Goal: Task Accomplishment & Management: Use online tool/utility

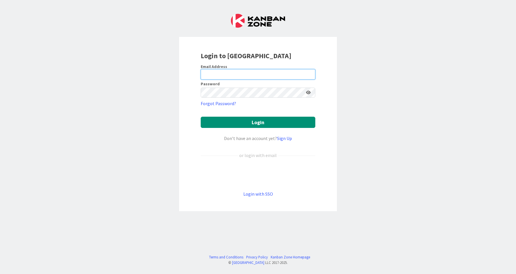
type input "[EMAIL_ADDRESS][DOMAIN_NAME]"
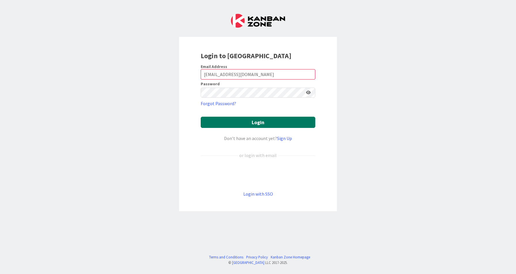
click at [274, 119] on button "Login" at bounding box center [258, 122] width 115 height 11
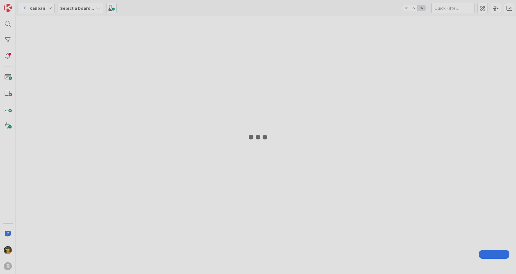
type input "monte"
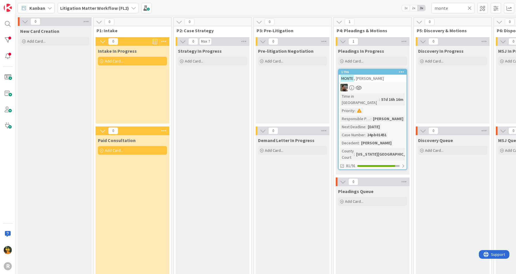
click at [470, 8] on icon at bounding box center [470, 7] width 4 height 5
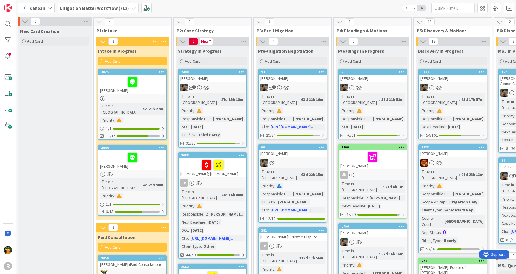
click at [39, 6] on span "Kanban" at bounding box center [37, 8] width 16 height 7
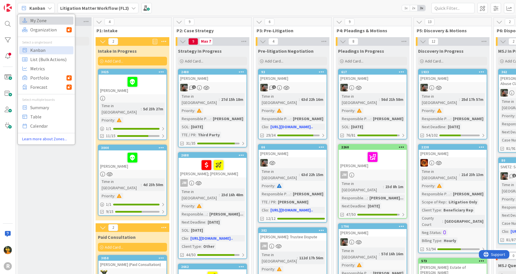
click at [41, 23] on span "My Zone" at bounding box center [50, 20] width 41 height 9
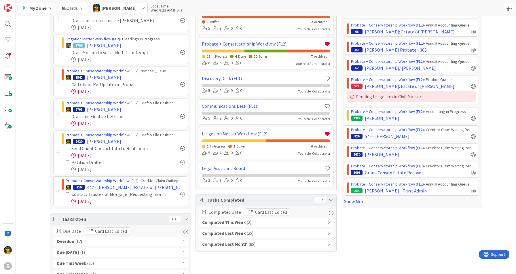
scroll to position [74, 0]
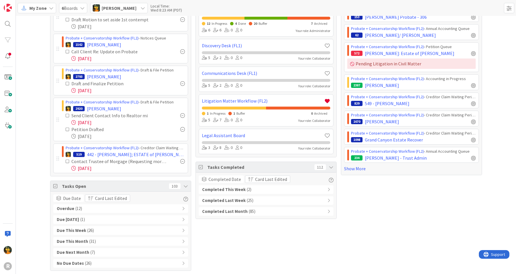
click at [260, 198] on div "Completed Last Week ( 25 )" at bounding box center [266, 200] width 135 height 9
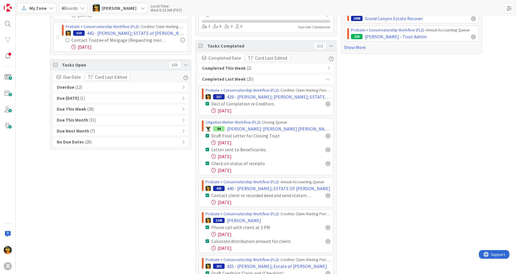
scroll to position [197, 0]
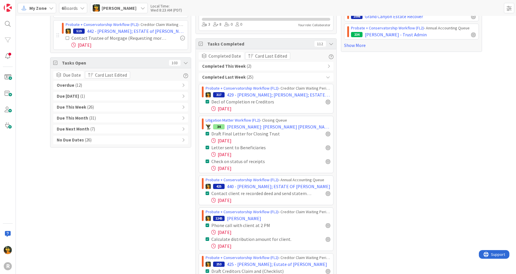
click at [390, 155] on div "Cards 35 None Last Edited Deliverables Desk (FL1) › Revisions Needed 233 [PERSO…" at bounding box center [411, 252] width 141 height 858
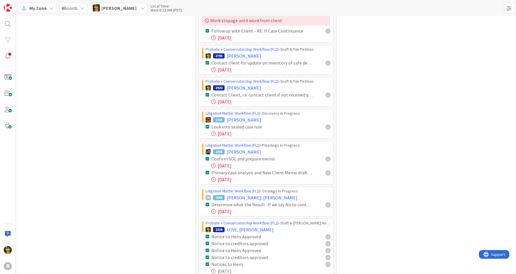
scroll to position [548, 0]
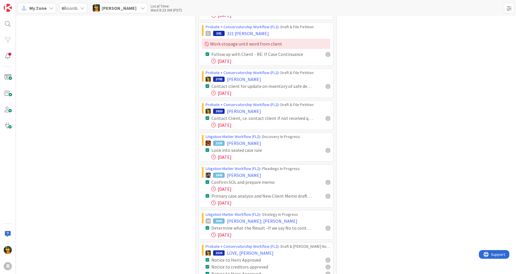
scroll to position [523, 0]
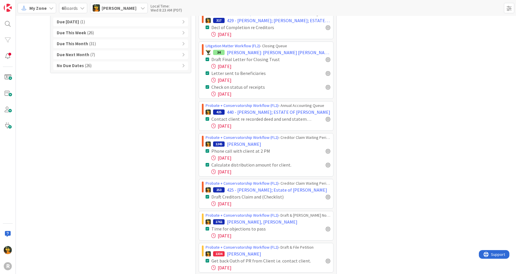
scroll to position [264, 0]
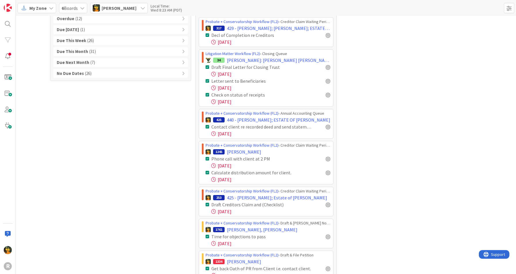
click at [396, 127] on div "Cards 35 None Last Edited Deliverables Desk (FL1) › Revisions Needed 233 [PERSO…" at bounding box center [411, 185] width 141 height 858
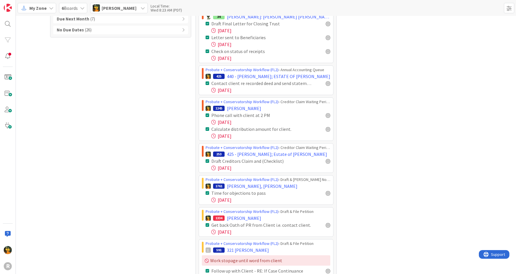
scroll to position [308, 0]
click at [37, 5] on span "My Zone" at bounding box center [37, 8] width 17 height 7
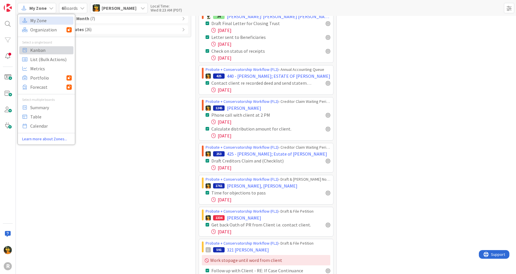
click at [37, 49] on span "Kanban" at bounding box center [50, 50] width 41 height 9
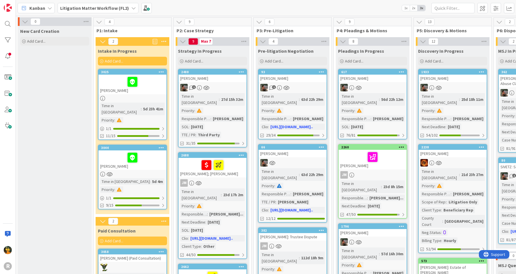
click at [82, 10] on b "Litigation Matter Workflow (FL2)" at bounding box center [94, 8] width 69 height 6
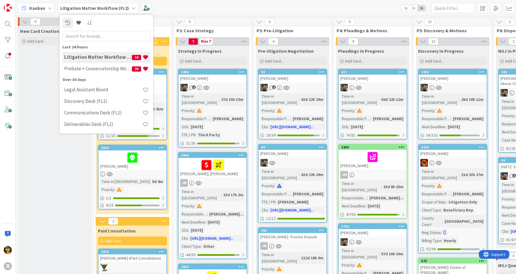
click at [85, 68] on h4 "Probate + Conservatorship Workflow (FL2)" at bounding box center [98, 69] width 68 height 6
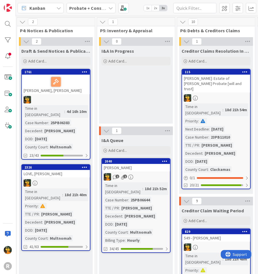
scroll to position [0, 317]
click at [150, 174] on div "1 1" at bounding box center [136, 176] width 68 height 7
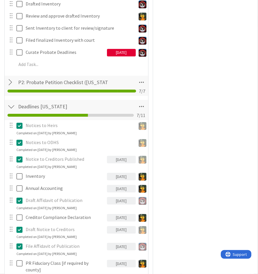
scroll to position [191, 0]
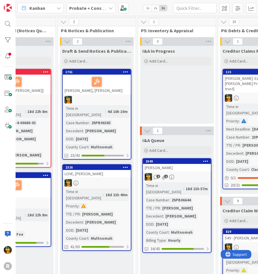
scroll to position [0, 255]
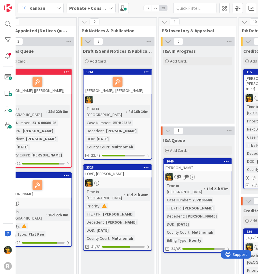
click at [147, 23] on div "2" at bounding box center [118, 22] width 78 height 9
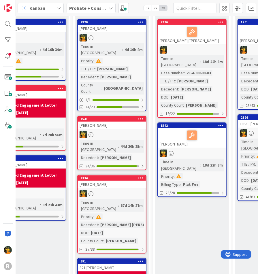
scroll to position [51, 101]
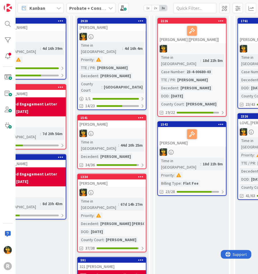
click at [128, 130] on div at bounding box center [112, 133] width 68 height 7
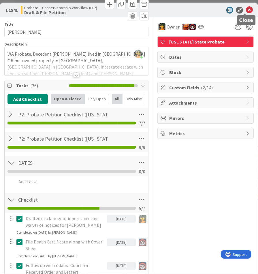
click at [246, 10] on icon at bounding box center [249, 10] width 7 height 7
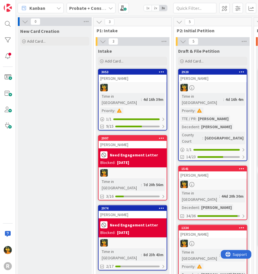
scroll to position [1, 0]
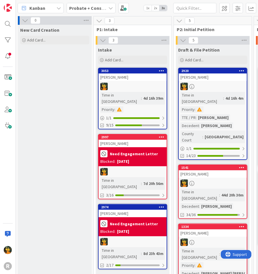
click at [39, 7] on span "Kanban" at bounding box center [37, 8] width 16 height 7
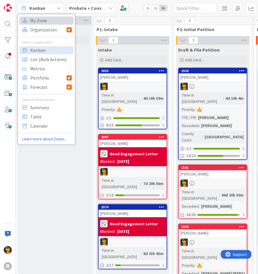
click at [39, 21] on span "My Zone" at bounding box center [50, 20] width 41 height 9
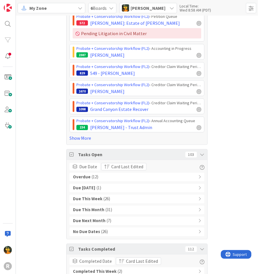
scroll to position [582, 0]
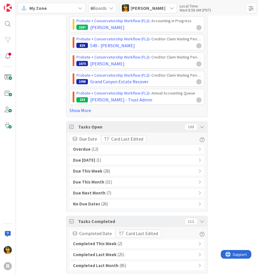
click at [129, 250] on div "Completed Last Week ( 25 )" at bounding box center [136, 254] width 135 height 9
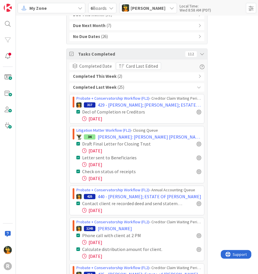
scroll to position [749, 0]
click at [154, 83] on div "Completed Last Week ( 25 )" at bounding box center [136, 87] width 135 height 9
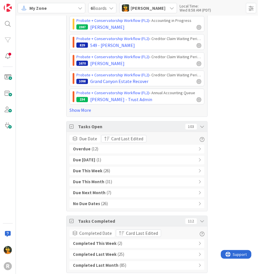
click at [111, 252] on b "Completed Last Week" at bounding box center [94, 254] width 43 height 7
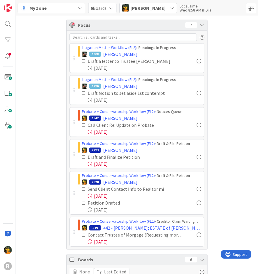
scroll to position [0, 0]
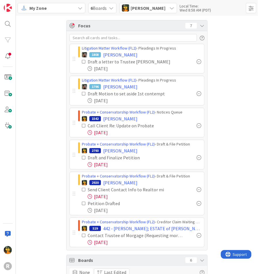
click at [33, 12] on div "My Zone" at bounding box center [52, 8] width 68 height 10
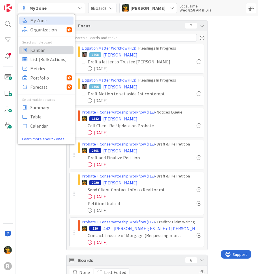
click at [37, 51] on span "Kanban" at bounding box center [50, 50] width 41 height 9
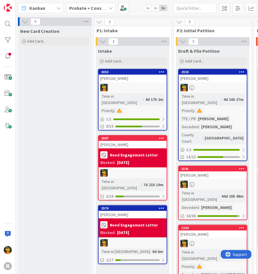
click at [130, 85] on div at bounding box center [132, 87] width 68 height 7
